Goal: Find contact information: Find contact information

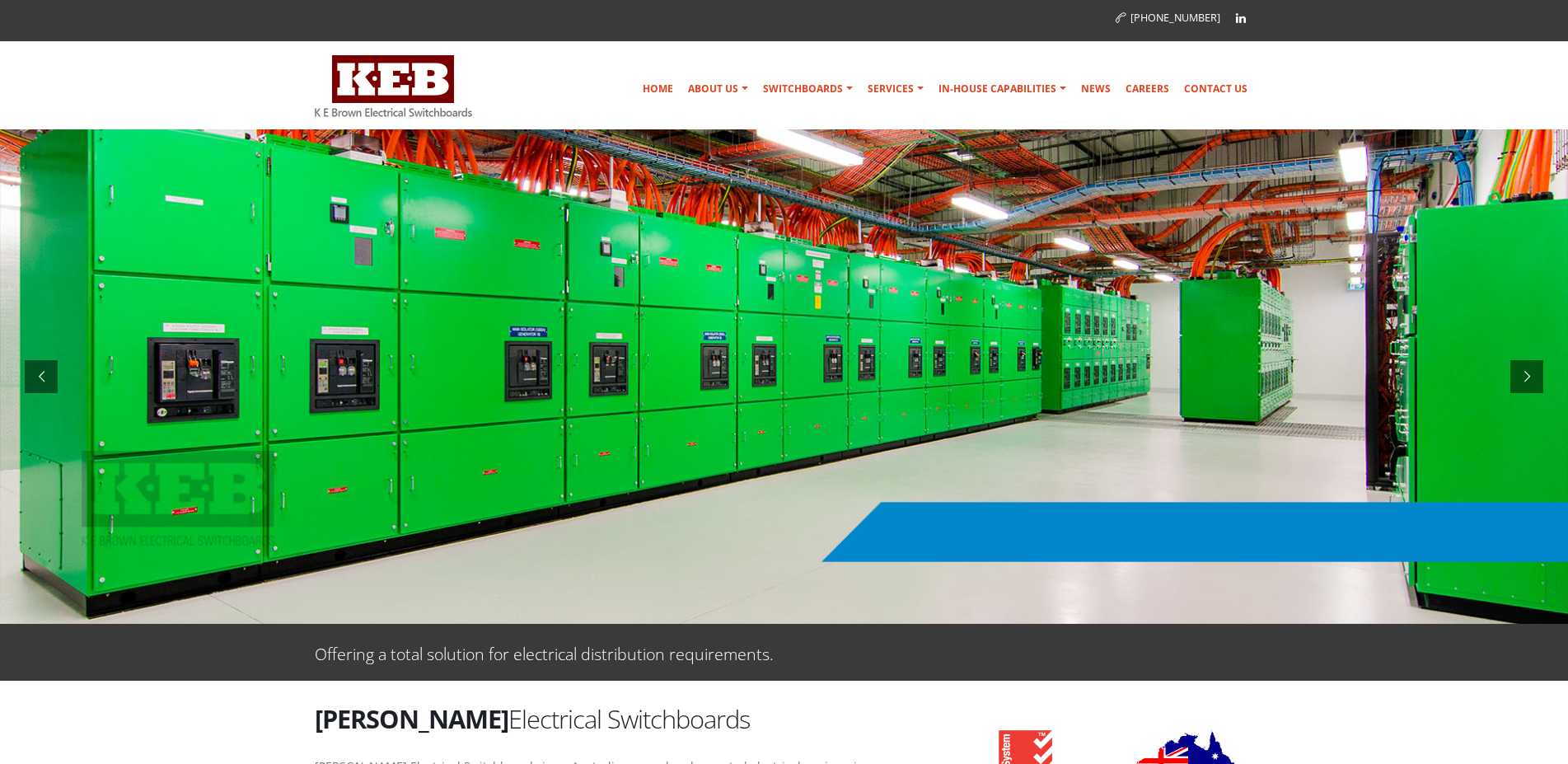
scroll to position [84, 0]
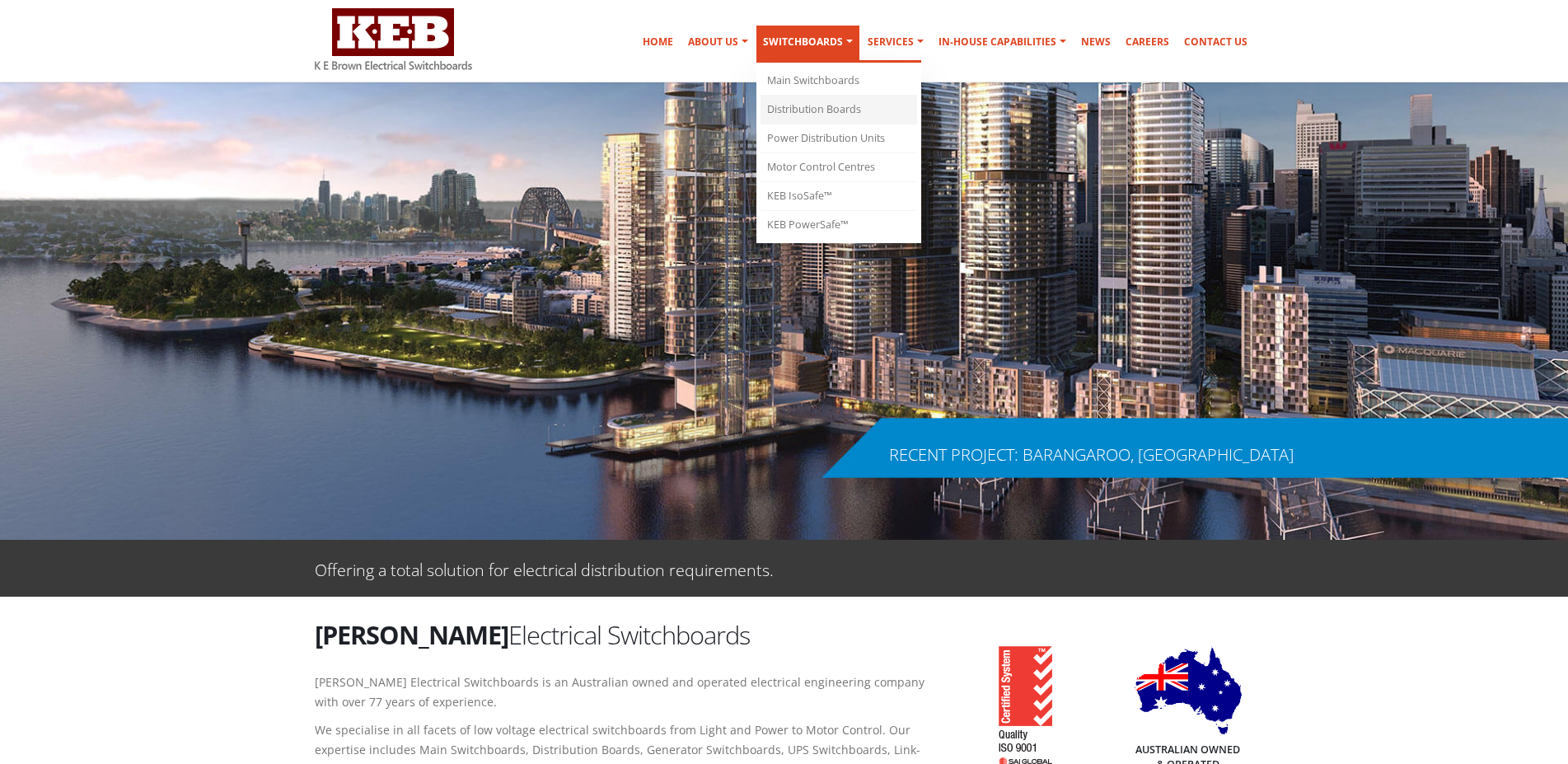
click at [846, 104] on link "Distribution Boards" at bounding box center [838, 110] width 156 height 29
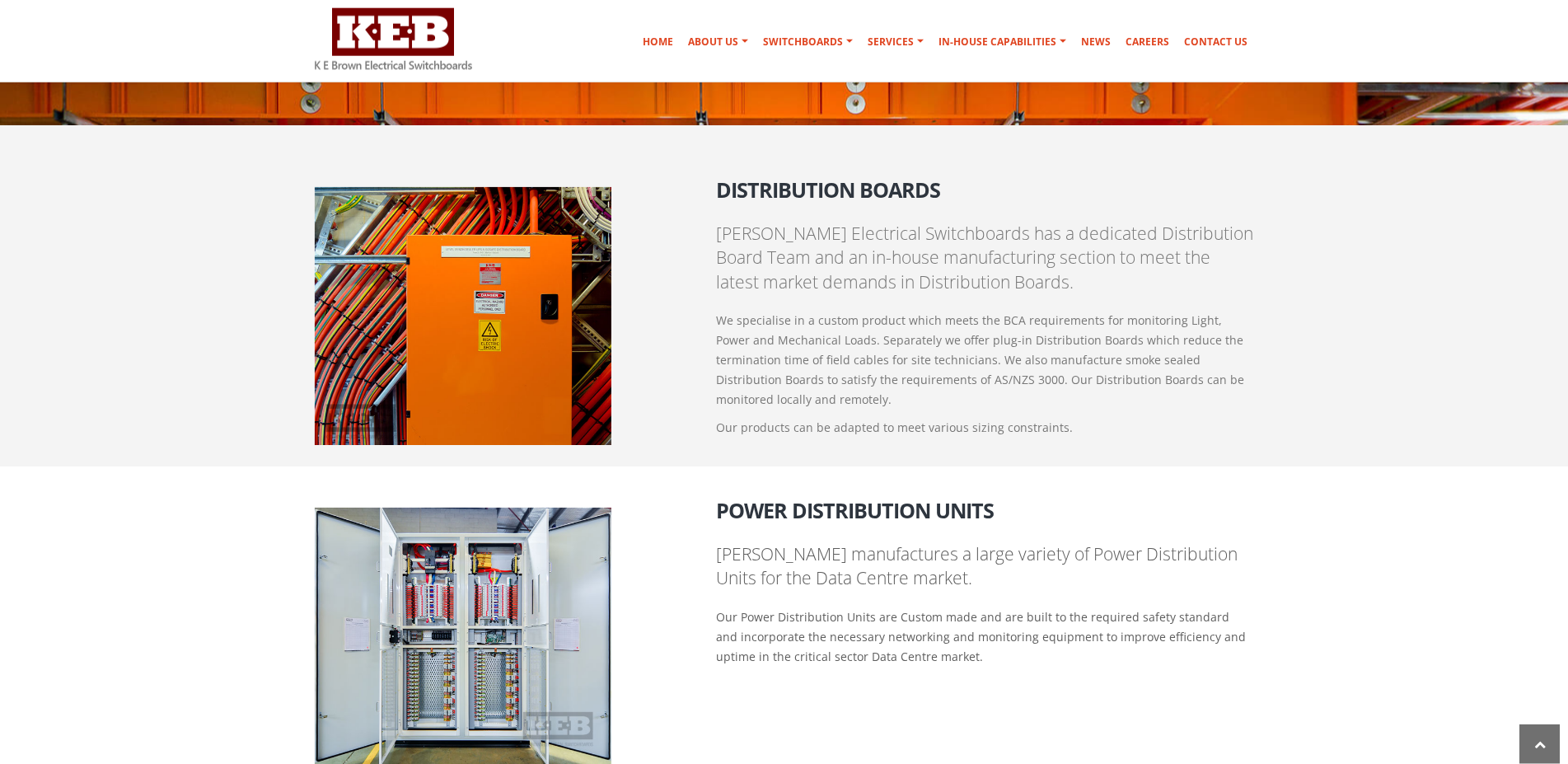
scroll to position [1652, 0]
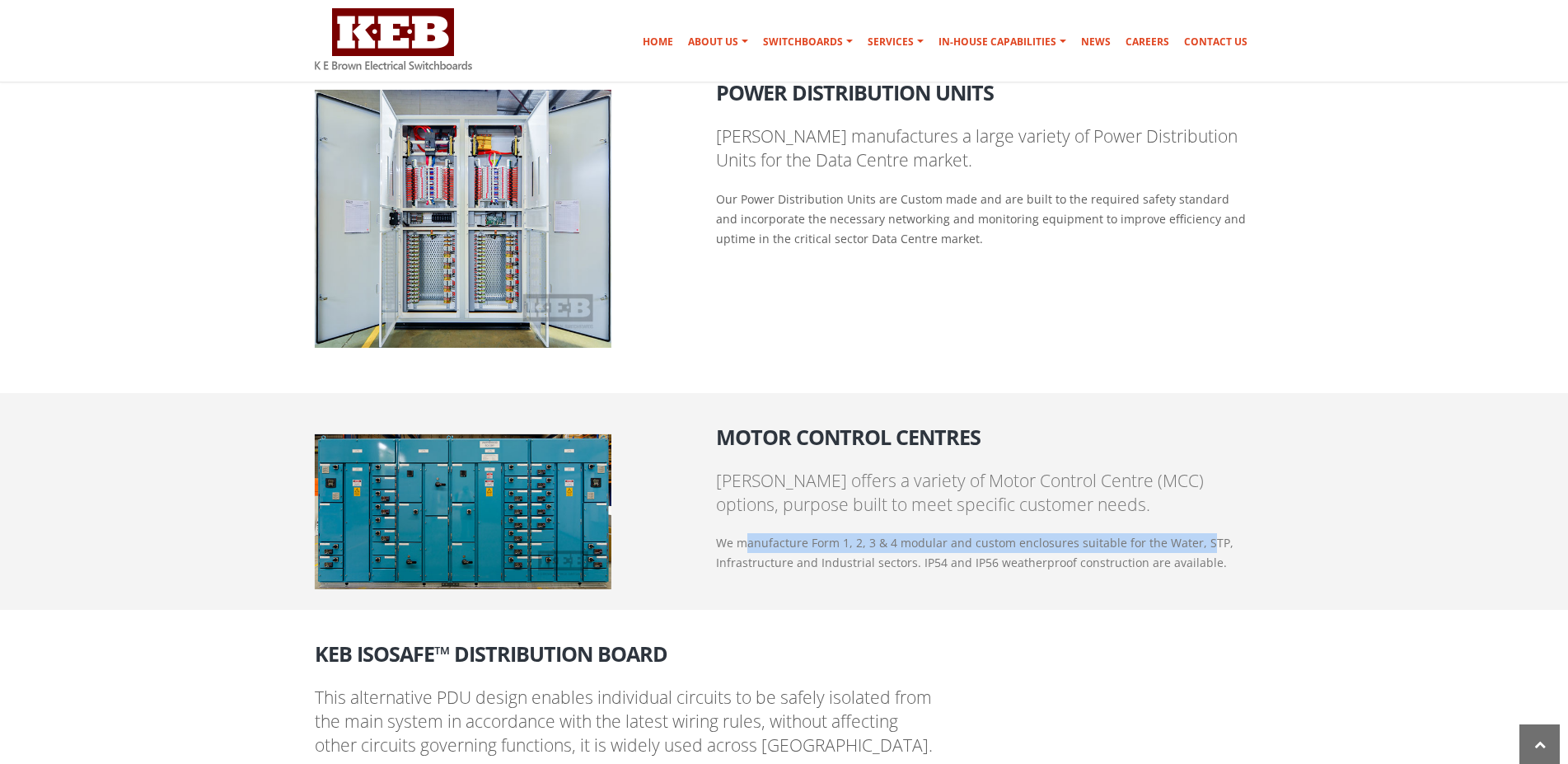
drag, startPoint x: 747, startPoint y: 549, endPoint x: 1201, endPoint y: 551, distance: 454.0
click at [1201, 551] on p "We manufacture Form 1, 2, 3 & 4 modular and custom enclosures suitable for the …" at bounding box center [985, 553] width 538 height 40
click at [759, 570] on p "We manufacture Form 1, 2, 3 & 4 modular and custom enclosures suitable for the …" at bounding box center [985, 553] width 538 height 40
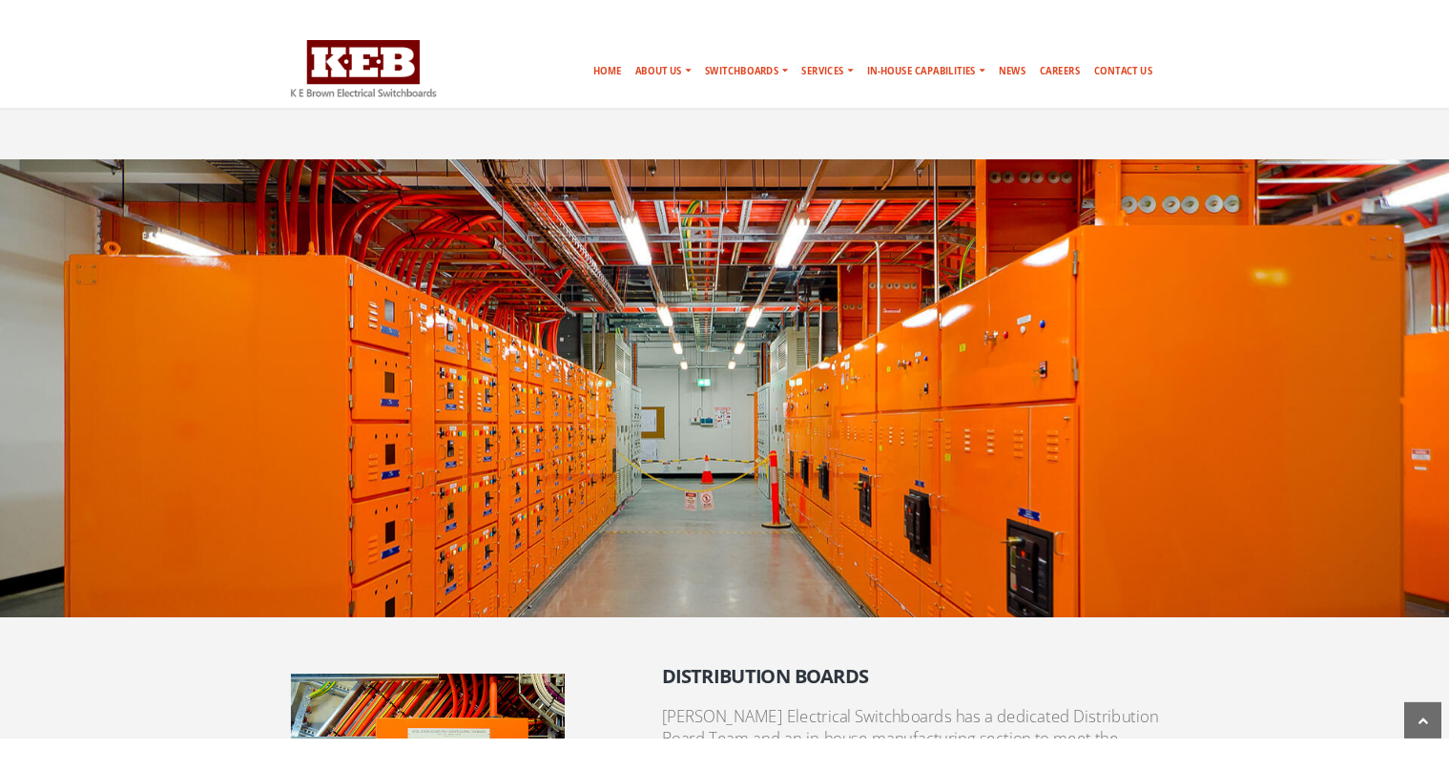
scroll to position [840, 0]
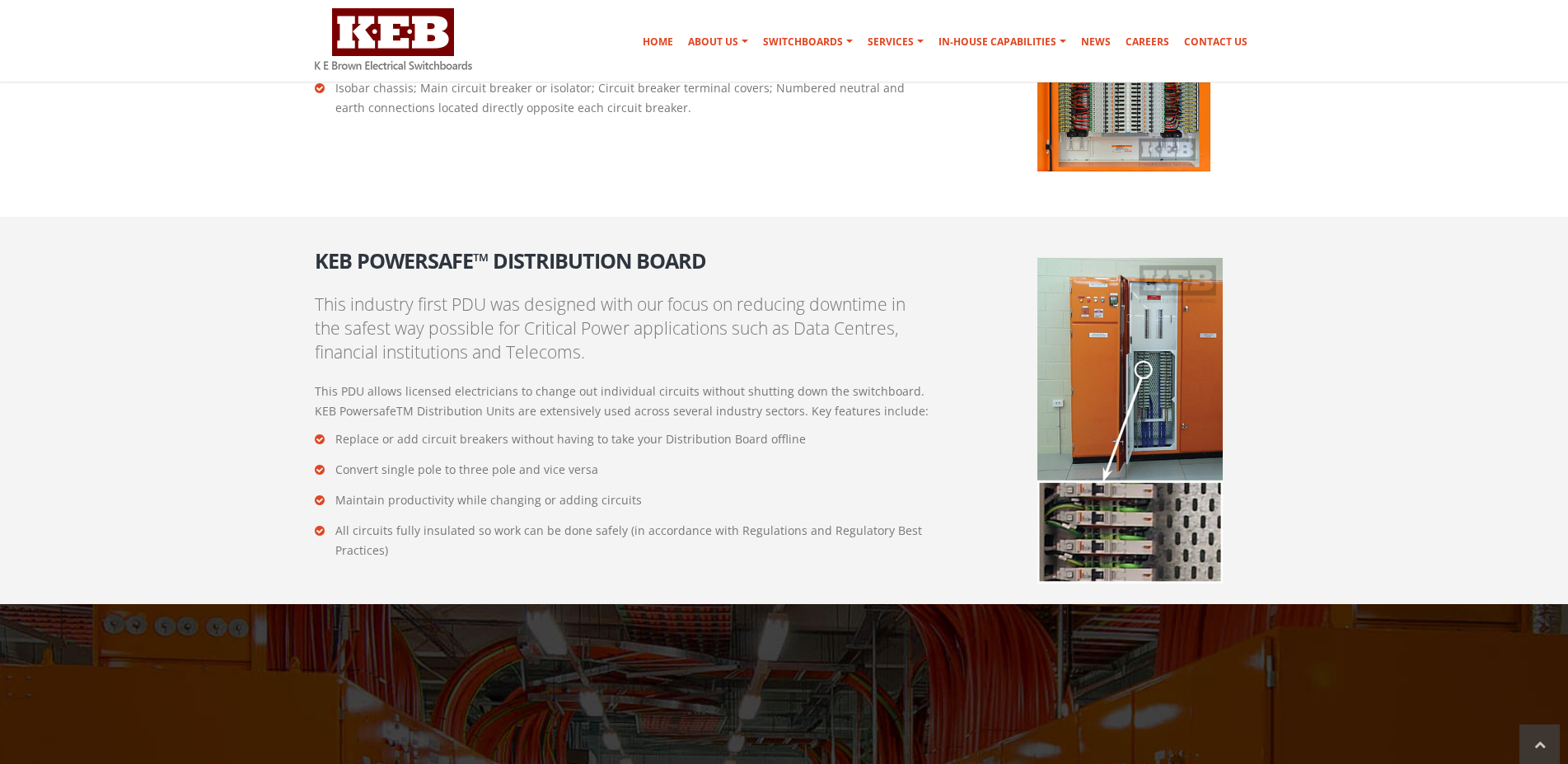
scroll to position [3171, 0]
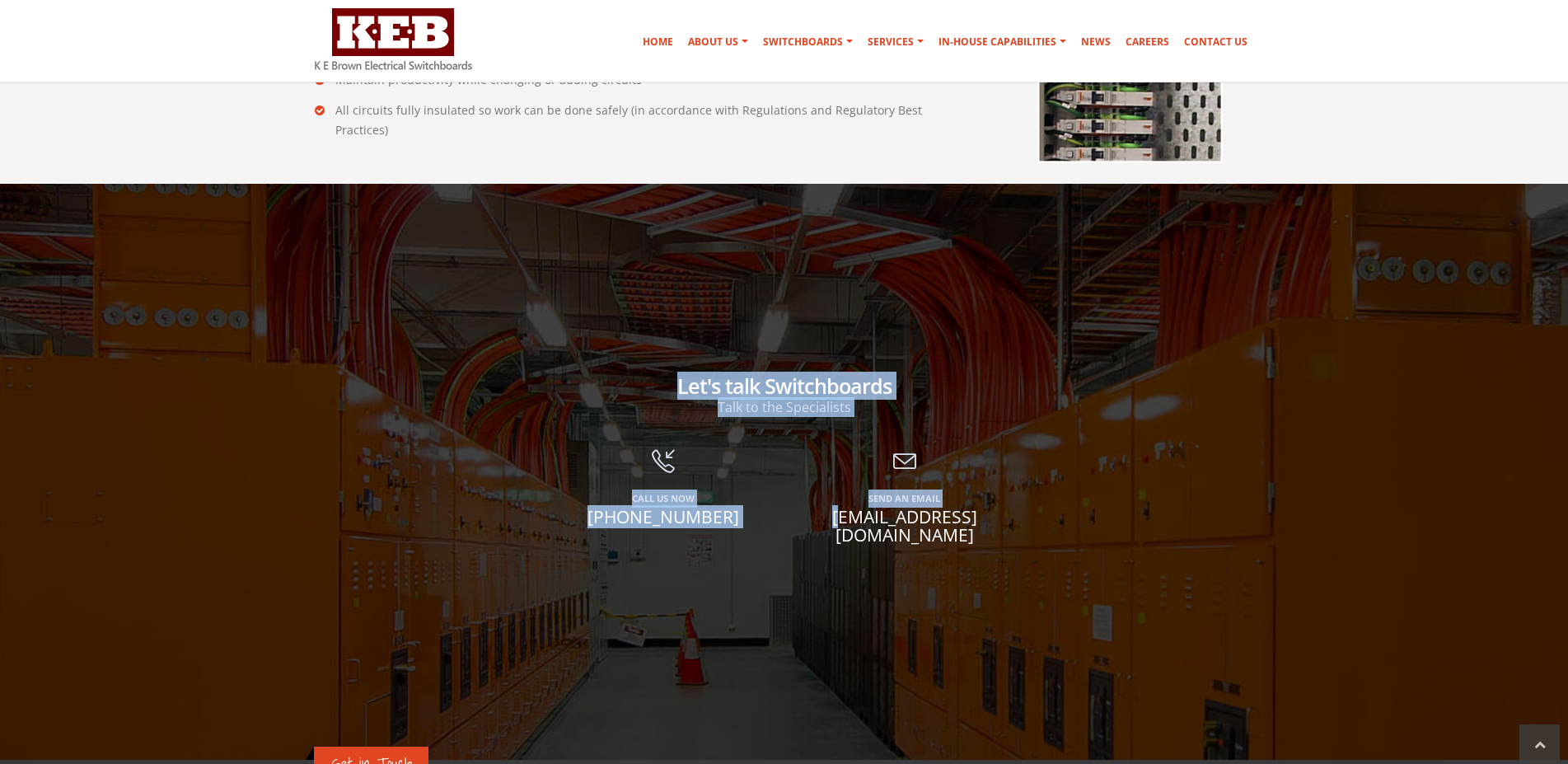
drag, startPoint x: 1081, startPoint y: 520, endPoint x: 808, endPoint y: 520, distance: 273.0
click at [808, 520] on section "Let's talk Switchboards Talk to the Specialists Call Us Now (02) 9979 6499 Send…" at bounding box center [784, 472] width 1568 height 576
click at [765, 538] on div "Call Us Now (02) 9979 6499" at bounding box center [663, 500] width 217 height 100
drag, startPoint x: 1026, startPoint y: 513, endPoint x: 1015, endPoint y: 519, distance: 12.5
click at [1015, 519] on section "Let's talk Switchboards Talk to the Specialists Call Us Now (02) 9979 6499 Send…" at bounding box center [784, 472] width 1568 height 576
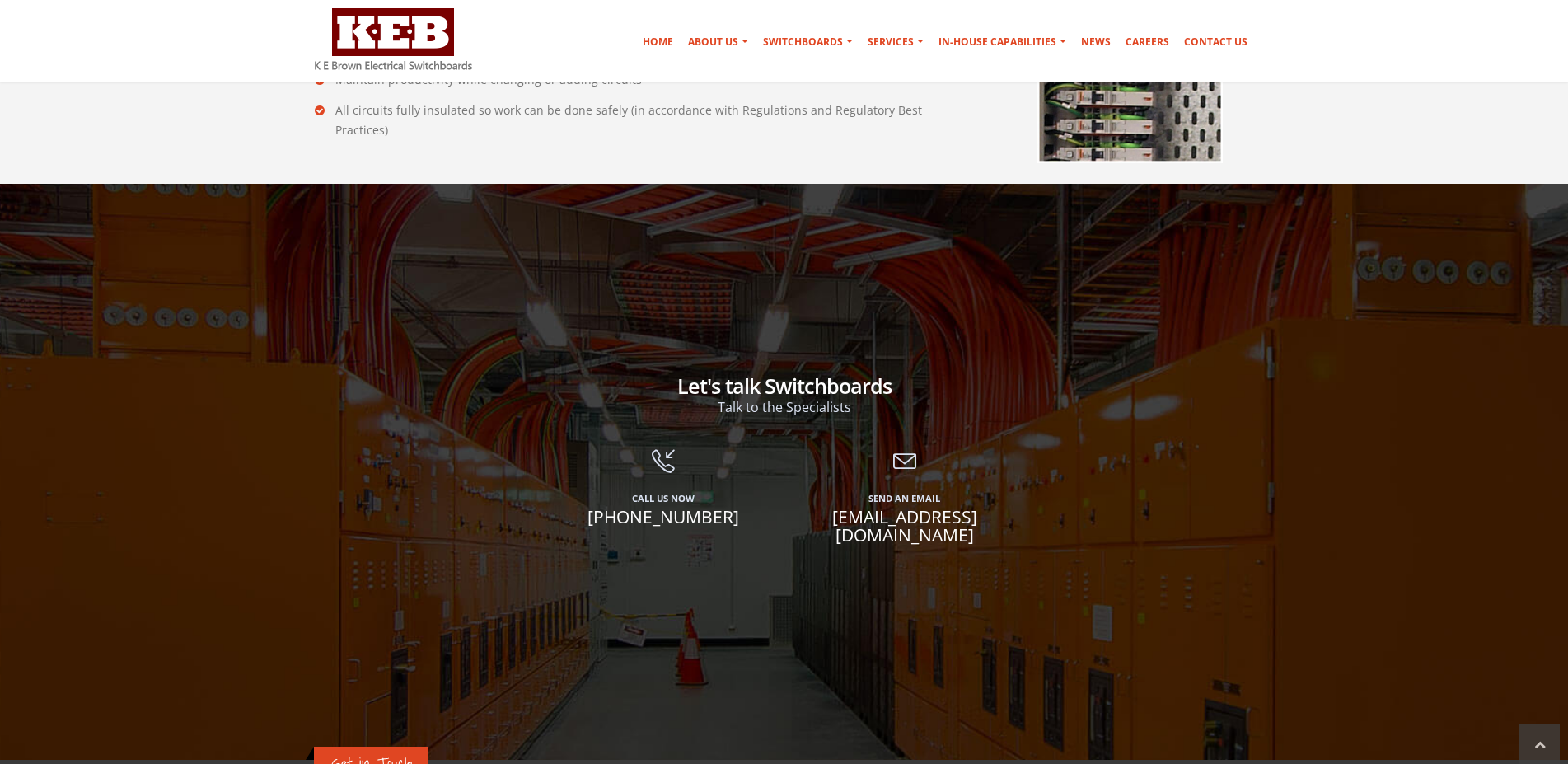
click at [936, 563] on div at bounding box center [784, 632] width 1568 height 1036
drag, startPoint x: 785, startPoint y: 517, endPoint x: 1021, endPoint y: 527, distance: 236.2
click at [1021, 527] on div "Send An Email switchboards@keb.com.au" at bounding box center [905, 509] width 241 height 118
copy span "[EMAIL_ADDRESS][DOMAIN_NAME]"
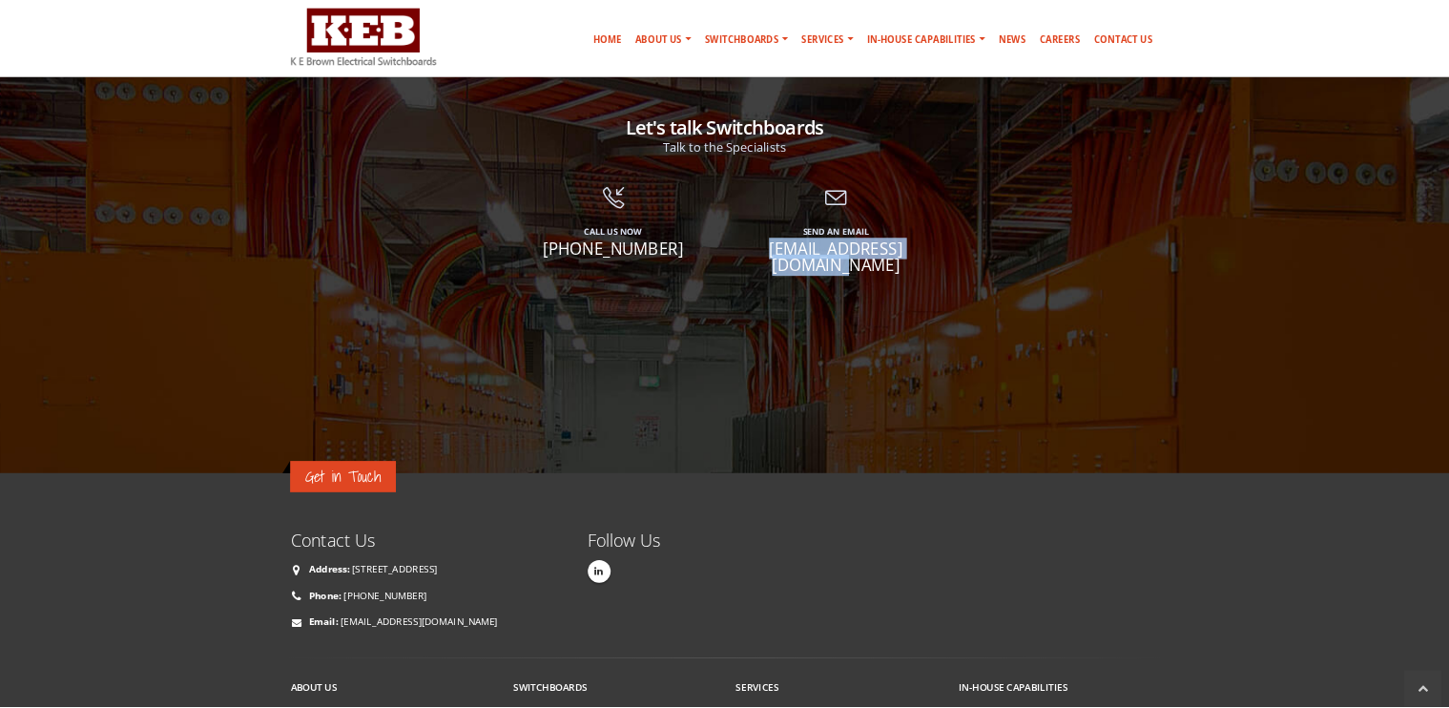
scroll to position [4333, 0]
